Goal: Information Seeking & Learning: Learn about a topic

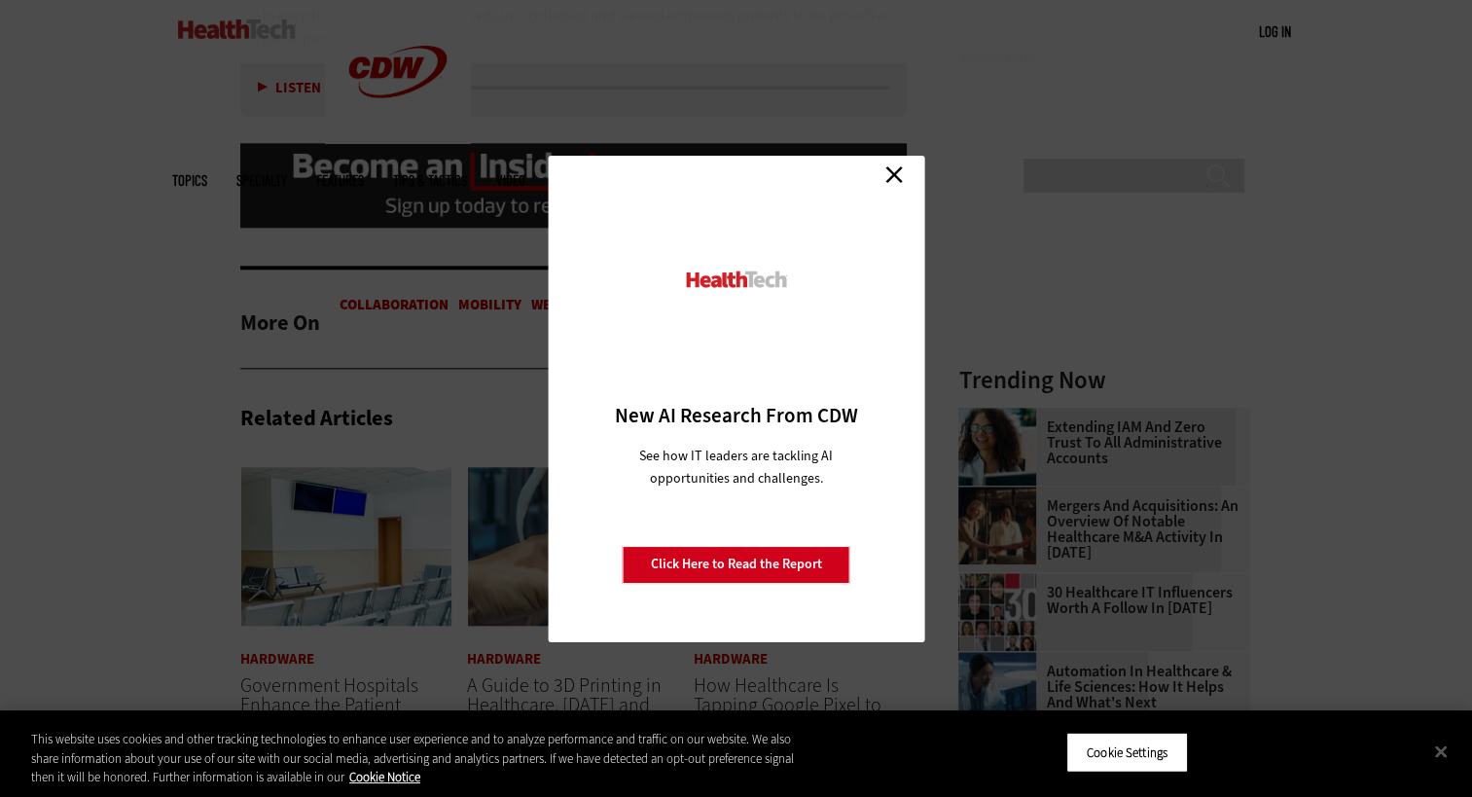
scroll to position [1693, 0]
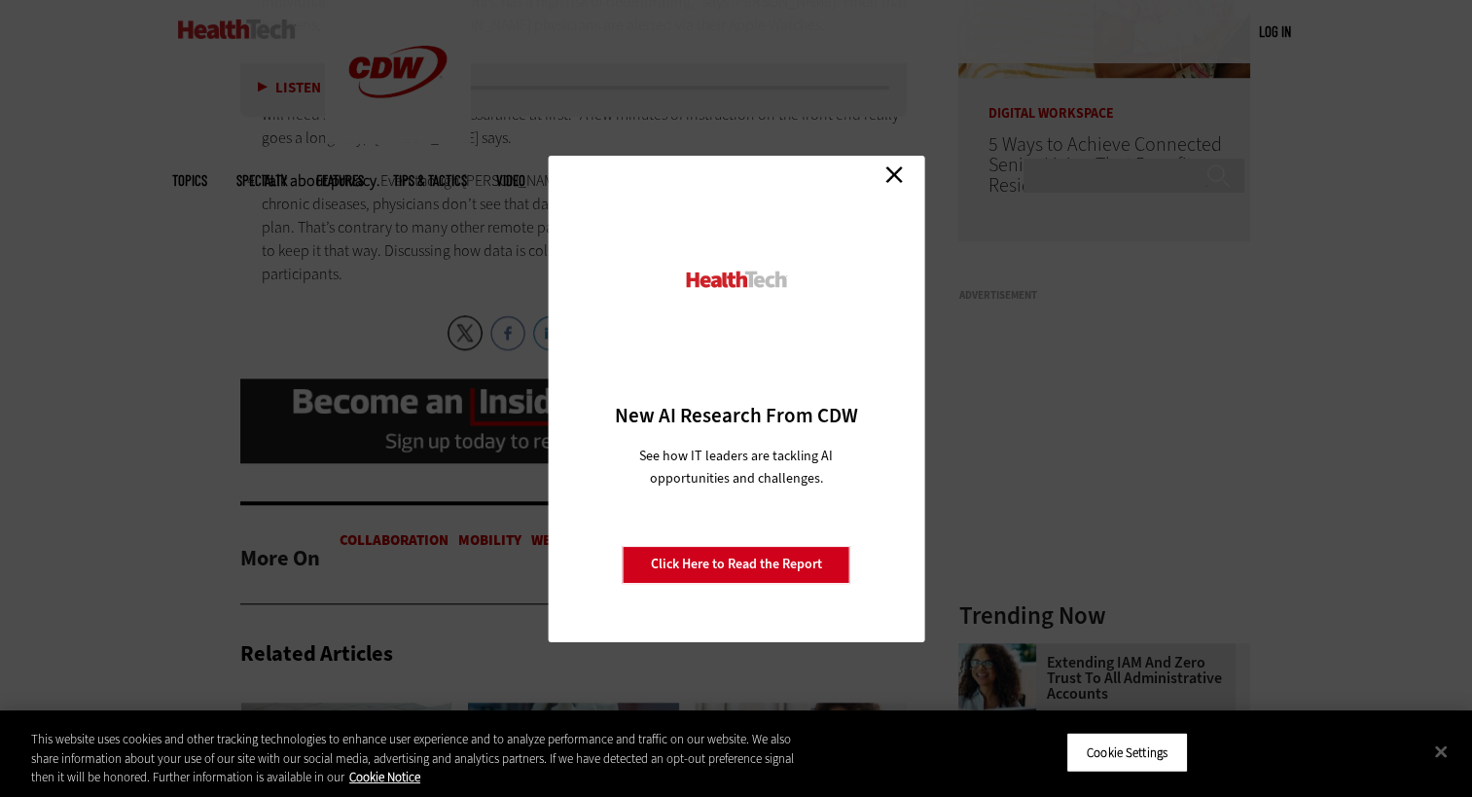
click at [900, 172] on link "Close" at bounding box center [894, 175] width 29 height 29
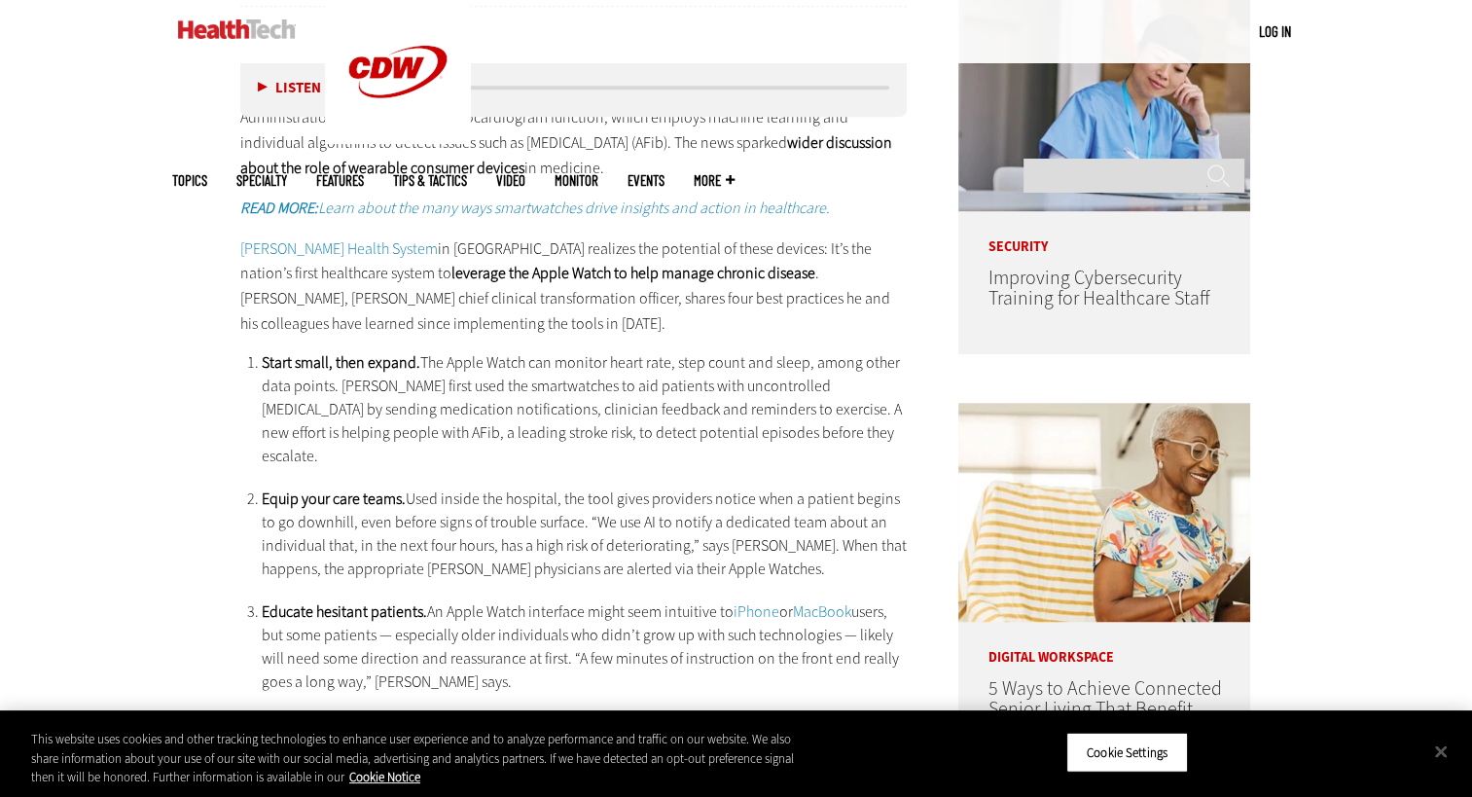
scroll to position [1163, 0]
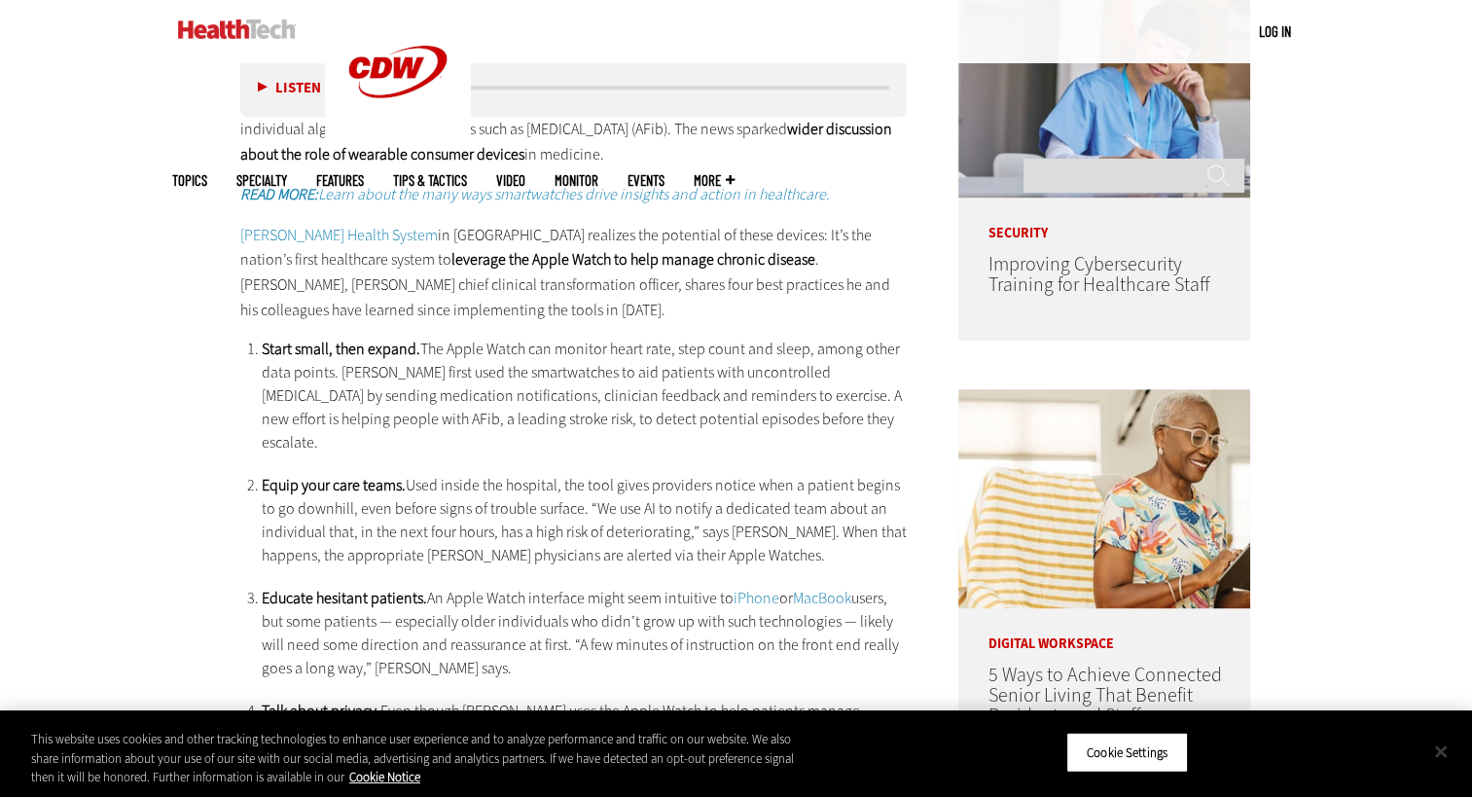
click at [1446, 753] on button "Close" at bounding box center [1441, 751] width 43 height 43
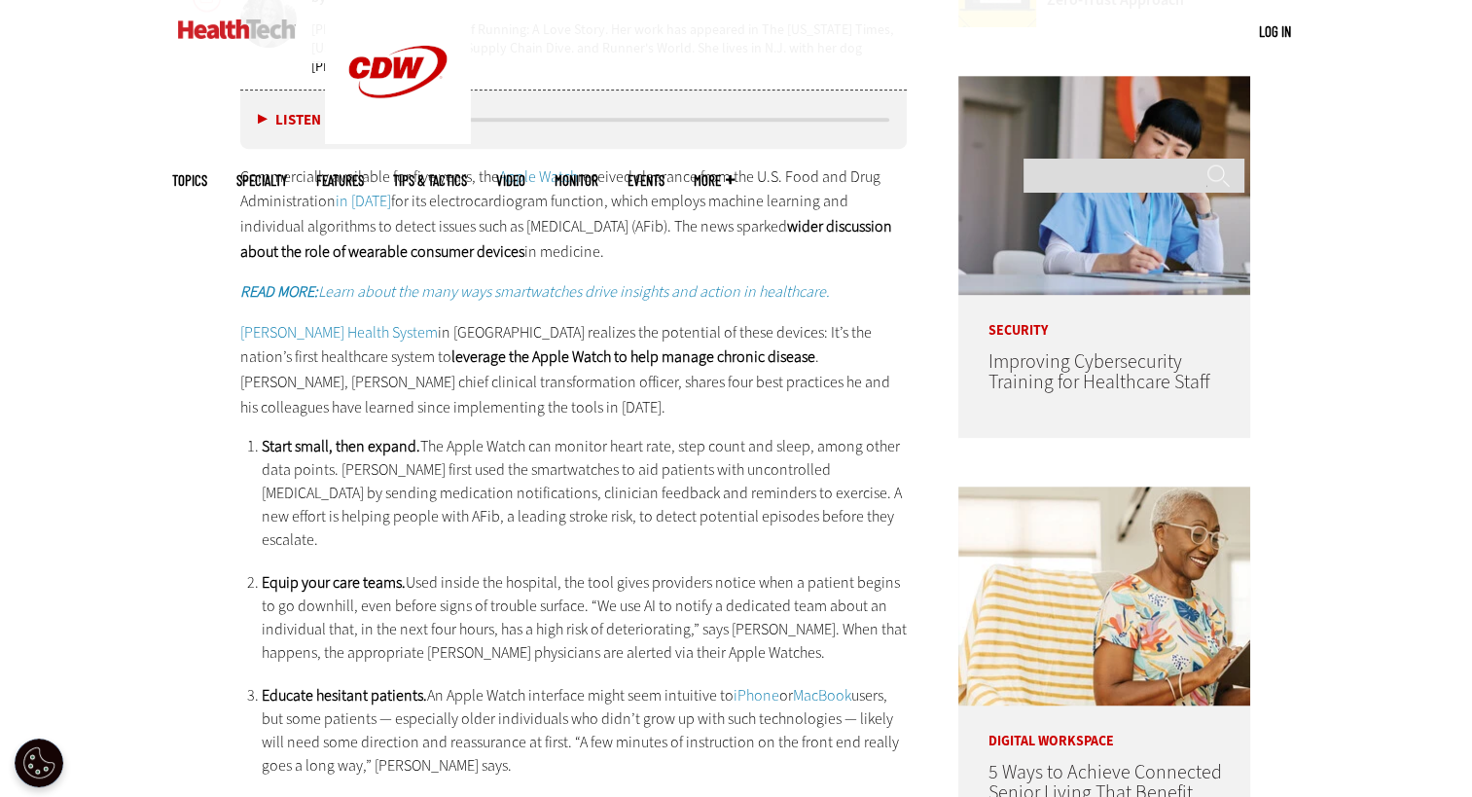
scroll to position [1020, 0]
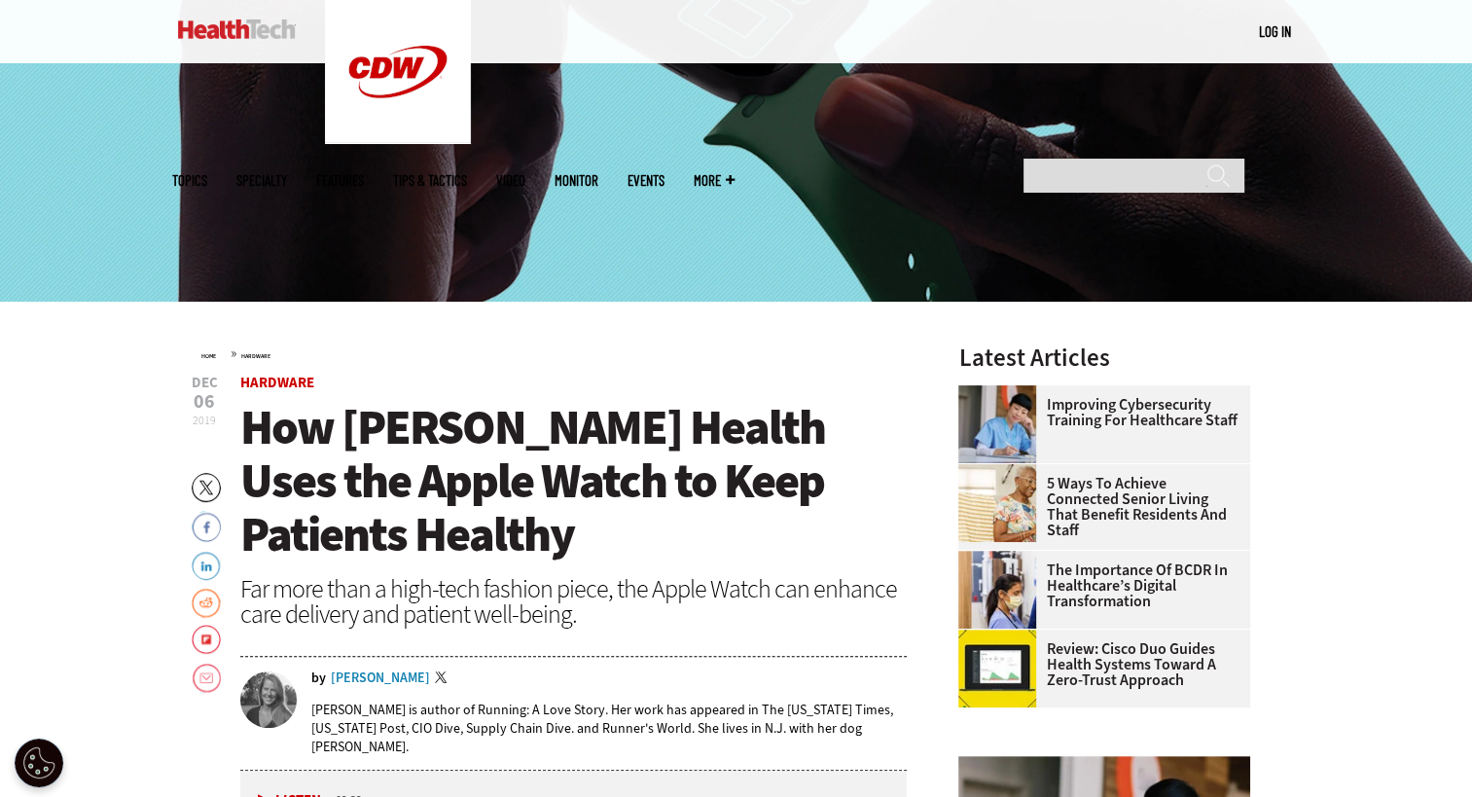
scroll to position [389, 0]
